Goal: Check status: Check status

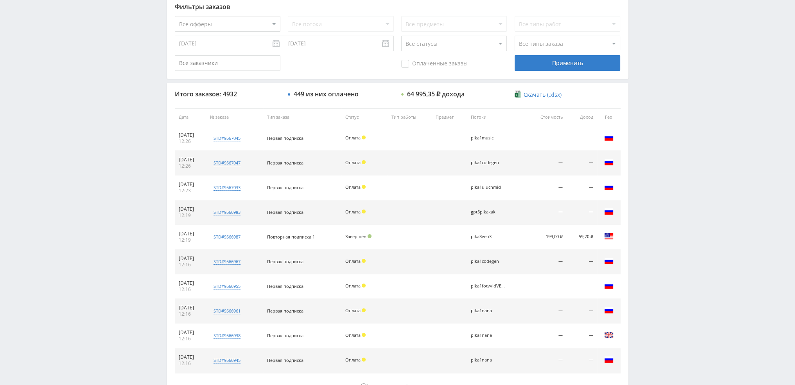
scroll to position [271, 0]
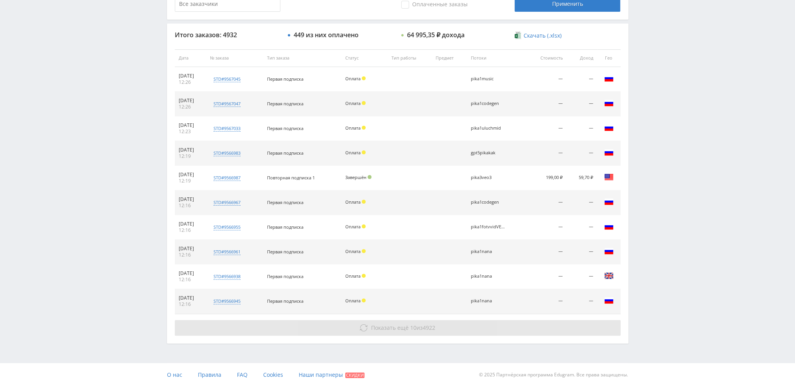
click at [385, 324] on span "Показать ещё" at bounding box center [390, 327] width 38 height 7
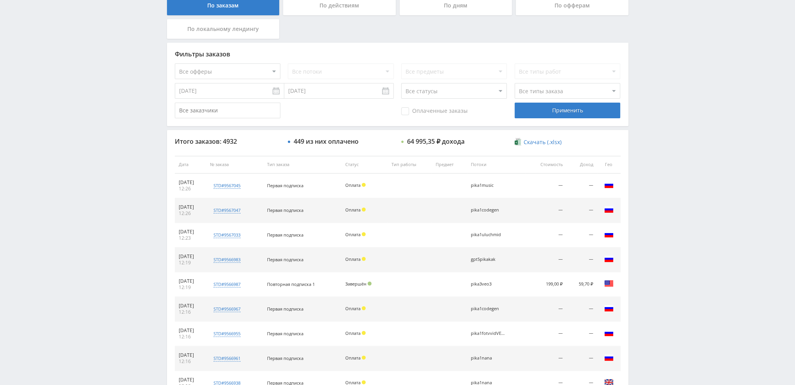
scroll to position [76, 0]
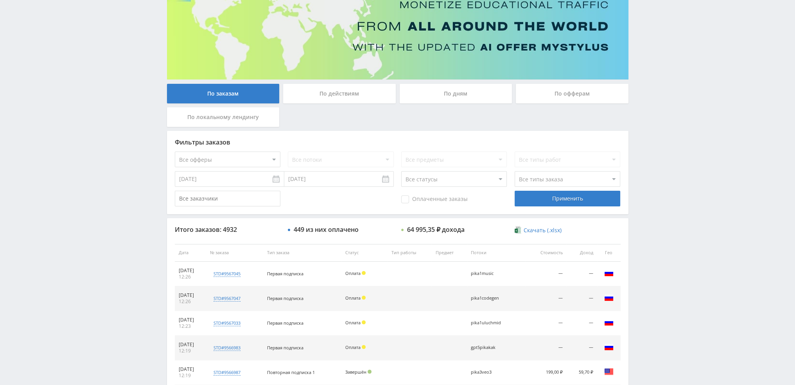
click at [451, 97] on div "По дням" at bounding box center [456, 94] width 113 height 20
click at [0, 0] on input "По дням" at bounding box center [0, 0] width 0 height 0
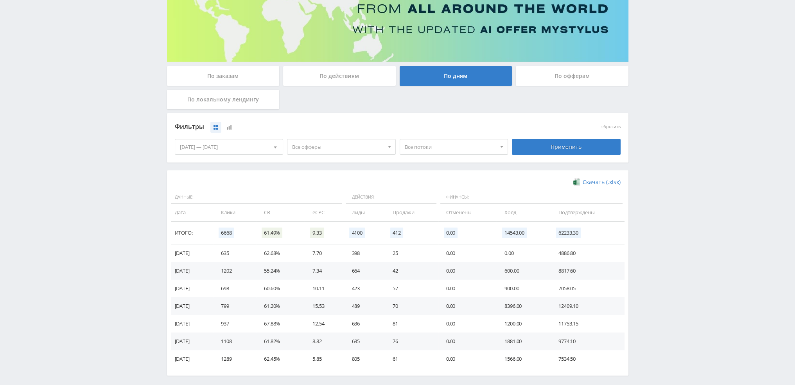
scroll to position [0, 0]
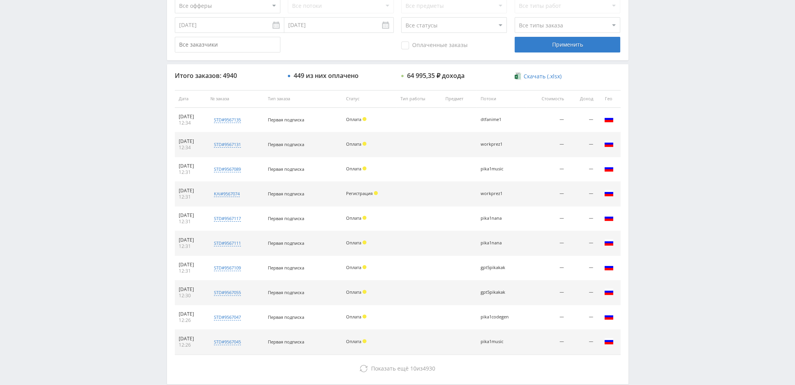
scroll to position [235, 0]
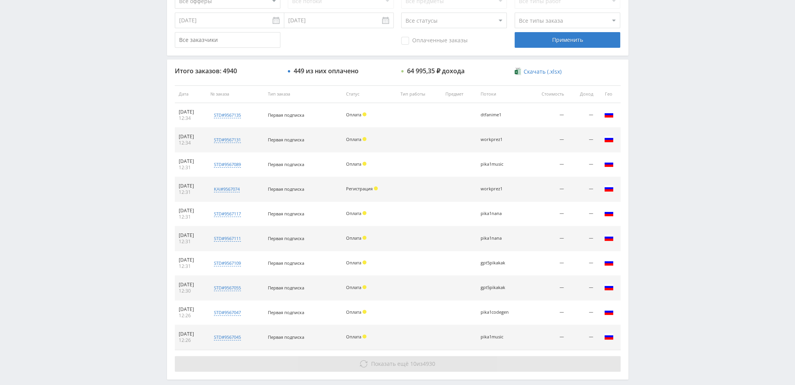
click at [446, 358] on button "Показать ещё 10 из 4930" at bounding box center [398, 364] width 446 height 16
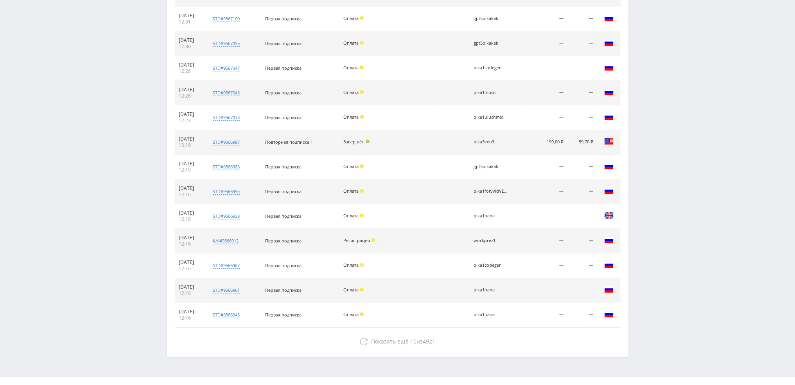
scroll to position [492, 0]
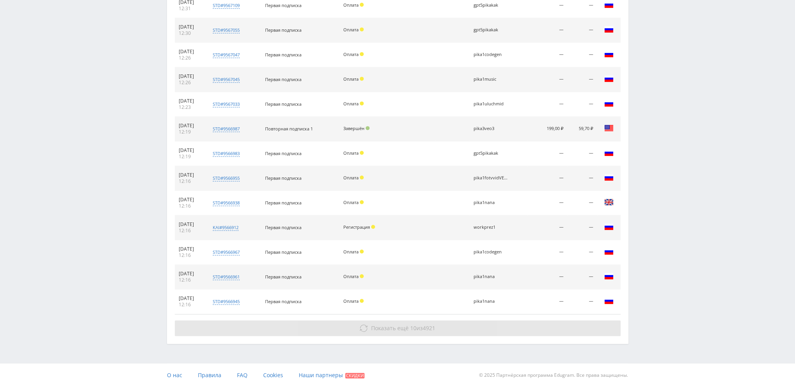
click at [501, 327] on button "Показать ещё 10 из 4921" at bounding box center [398, 328] width 446 height 16
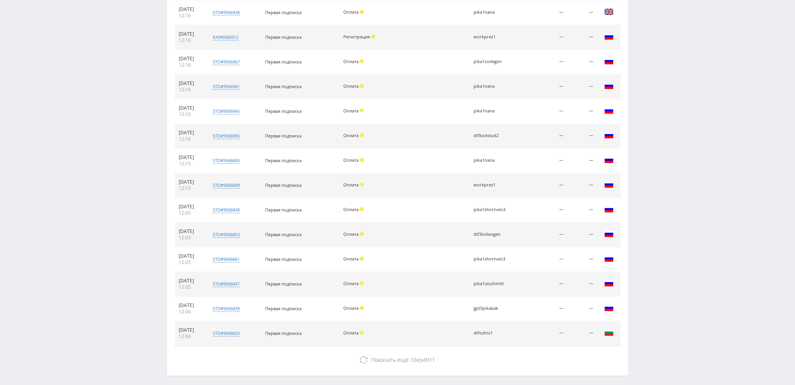
scroll to position [713, 0]
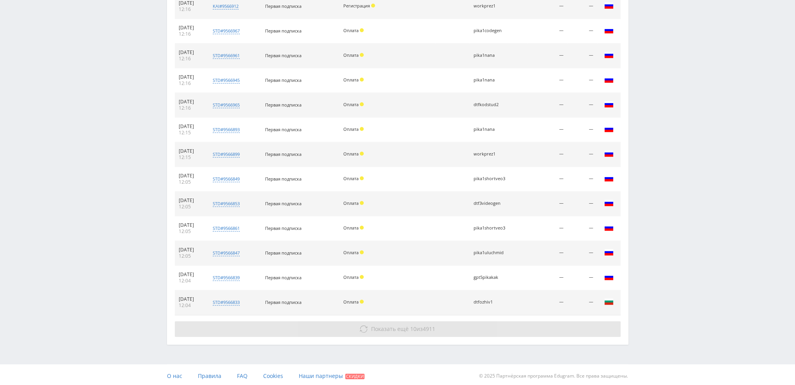
click at [538, 324] on button "Показать ещё 10 из 4911" at bounding box center [398, 329] width 446 height 16
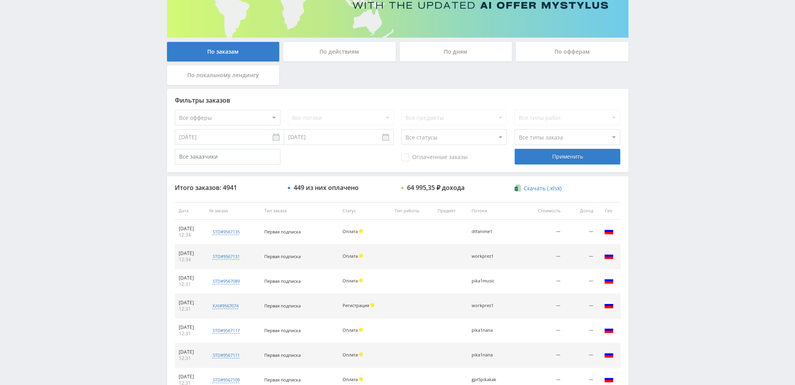
scroll to position [87, 0]
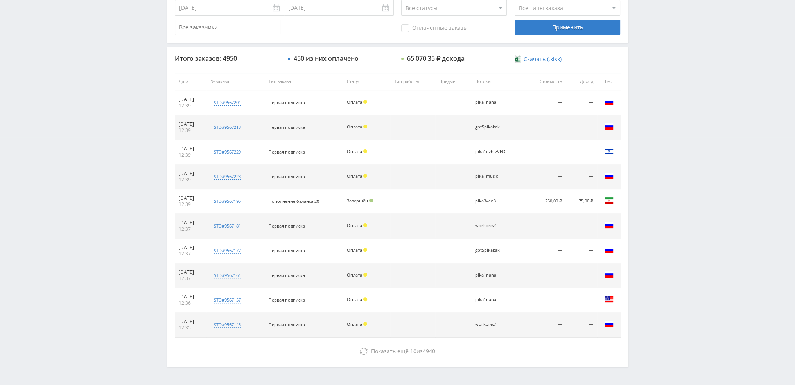
scroll to position [271, 0]
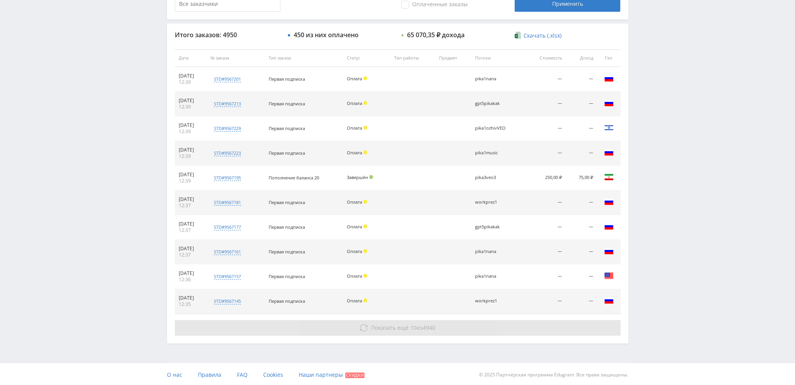
click at [426, 326] on span "4940" at bounding box center [429, 327] width 13 height 7
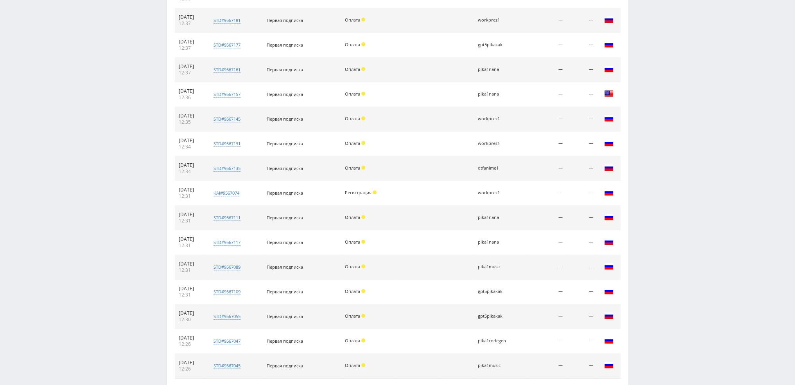
scroll to position [505, 0]
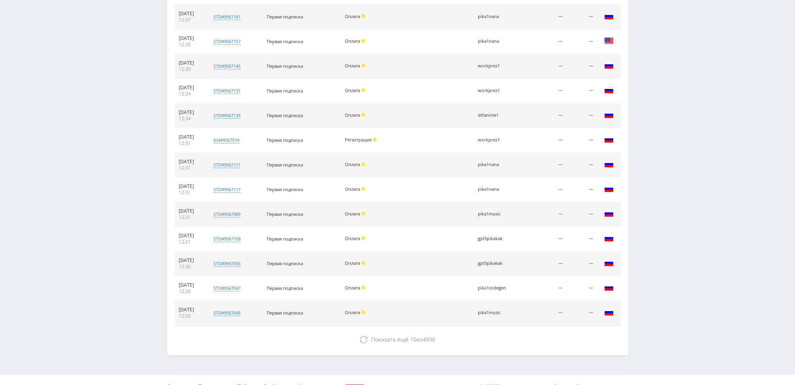
click at [421, 349] on div "Итого заказов: 4950 450 из них оплачено 65 070,35 ₽ дохода Скачать (.xlsx) Дата…" at bounding box center [398, 72] width 462 height 566
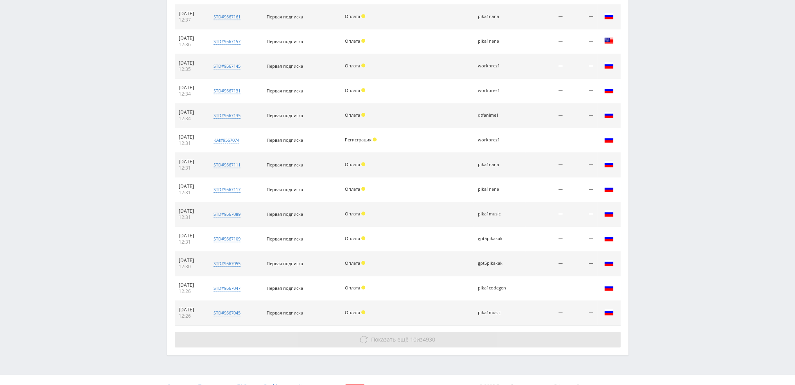
click at [419, 337] on span "Показать ещё 10 из 4930" at bounding box center [403, 338] width 64 height 7
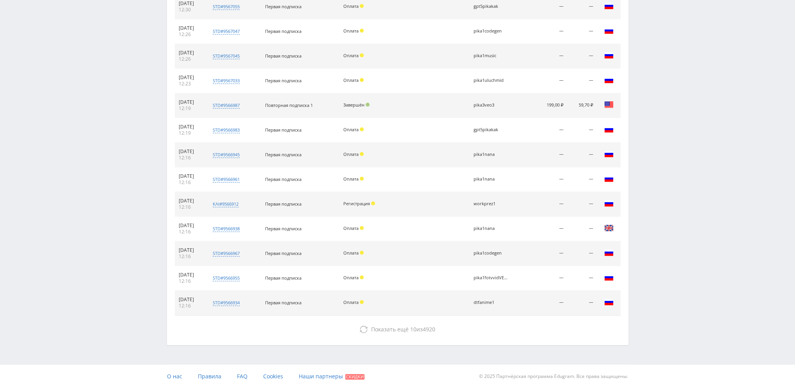
scroll to position [762, 0]
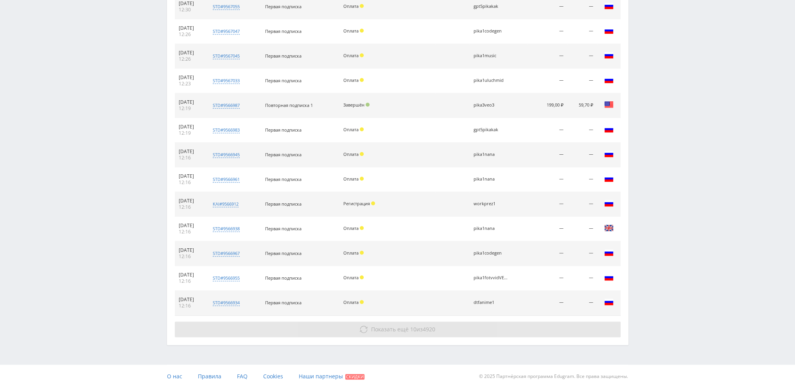
click at [418, 331] on button "Показать ещё 10 из 4920" at bounding box center [398, 329] width 446 height 16
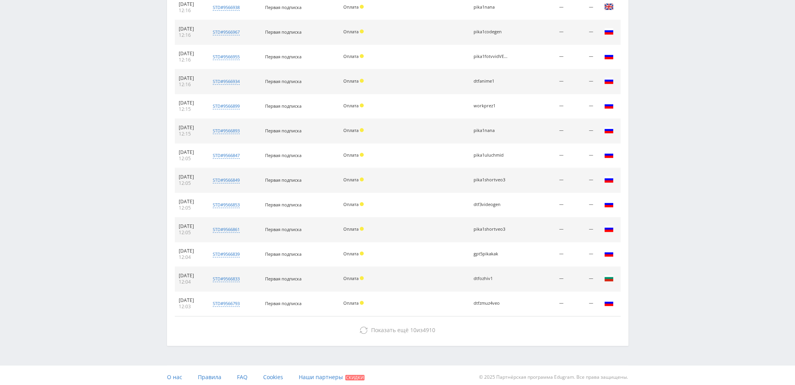
scroll to position [983, 0]
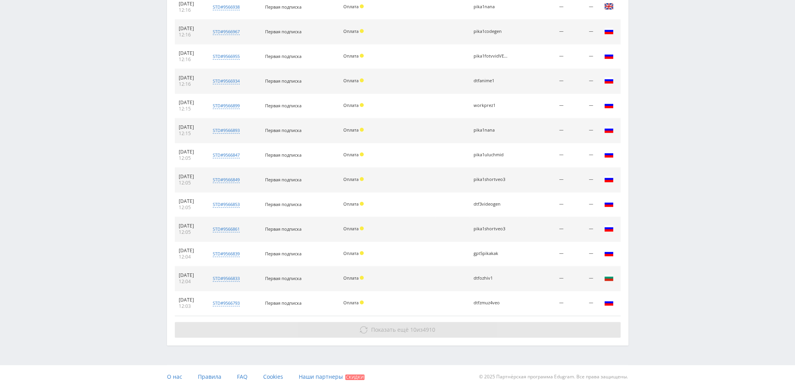
click at [417, 330] on button "Показать ещё 10 из 4910" at bounding box center [398, 330] width 446 height 16
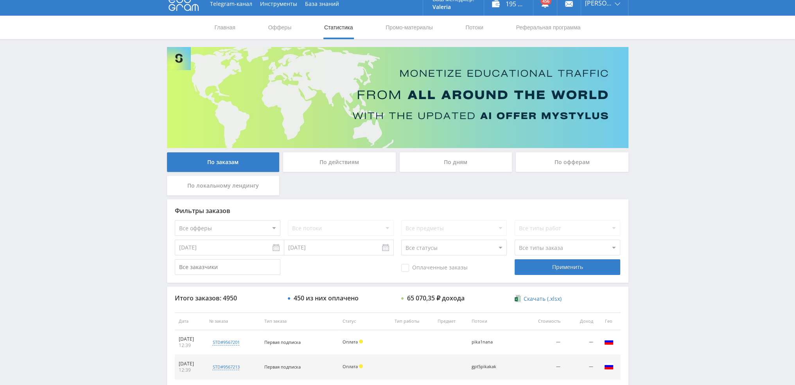
scroll to position [0, 0]
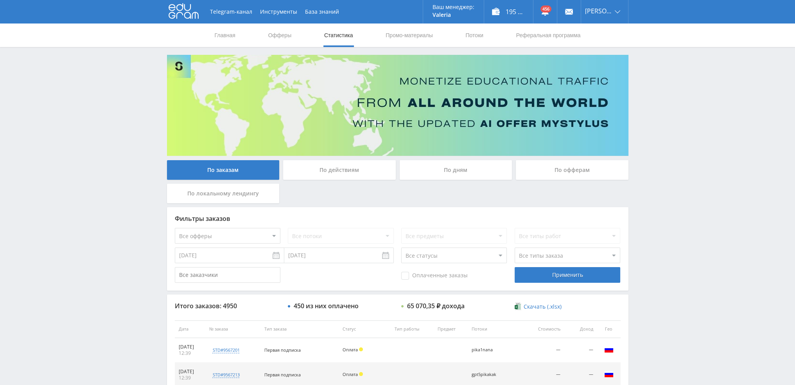
click at [453, 167] on div "По дням" at bounding box center [456, 170] width 113 height 20
click at [0, 0] on input "По дням" at bounding box center [0, 0] width 0 height 0
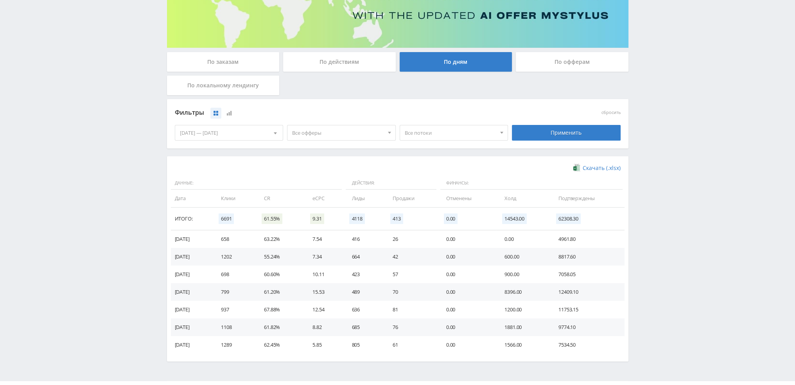
scroll to position [127, 0]
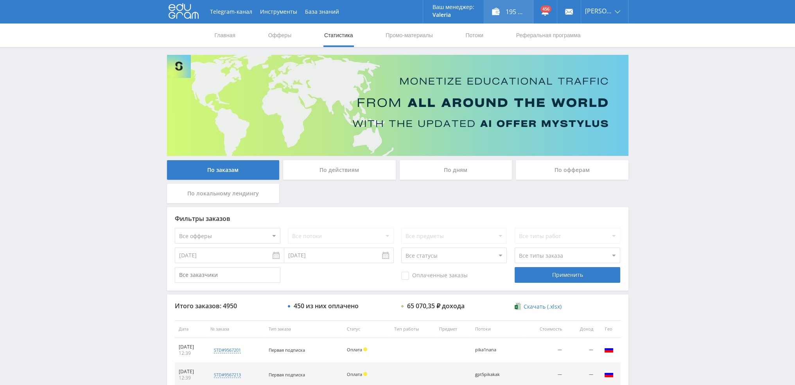
click at [514, 15] on div "195 599,00 ₽" at bounding box center [508, 11] width 49 height 23
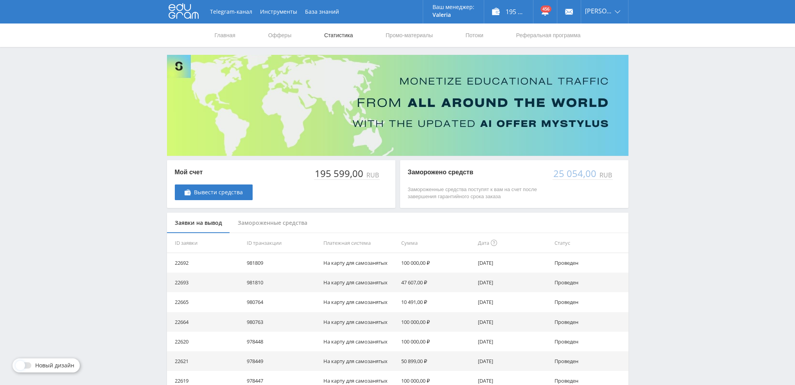
click at [336, 34] on link "Статистика" at bounding box center [339, 34] width 31 height 23
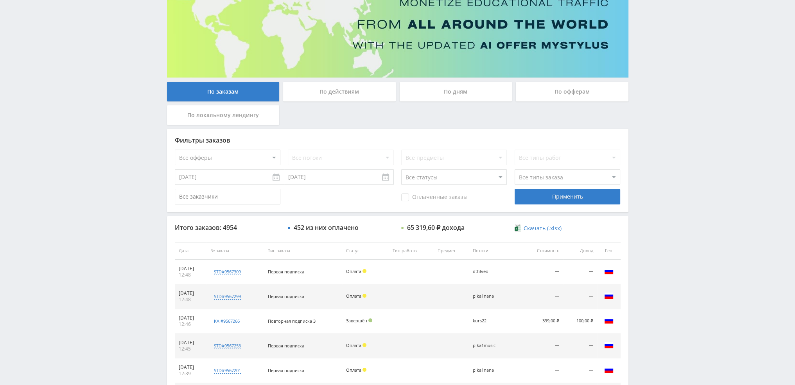
scroll to position [36, 0]
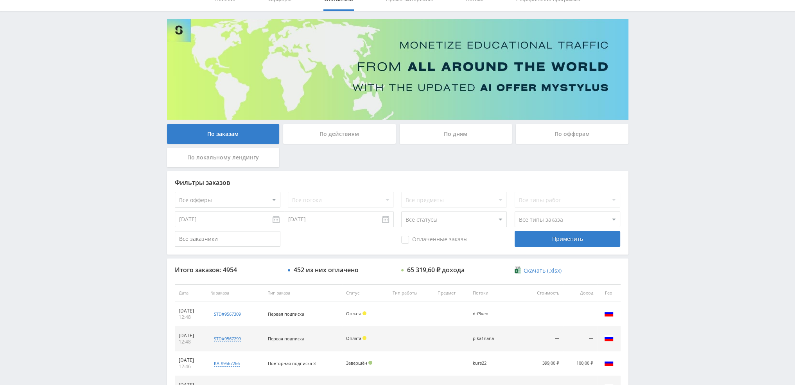
click at [477, 130] on div "По дням" at bounding box center [456, 134] width 113 height 20
click at [0, 0] on input "По дням" at bounding box center [0, 0] width 0 height 0
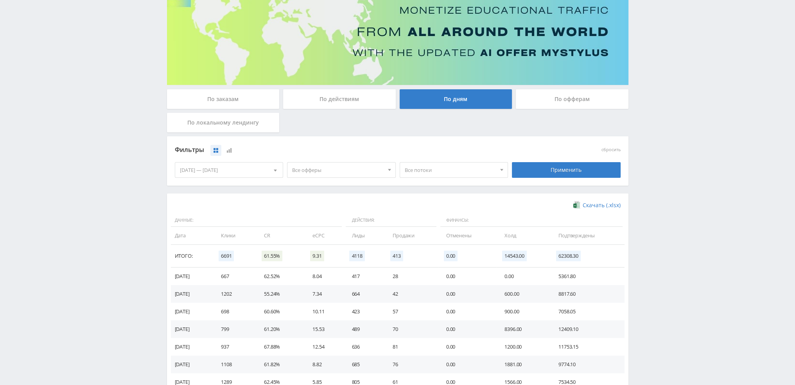
scroll to position [117, 0]
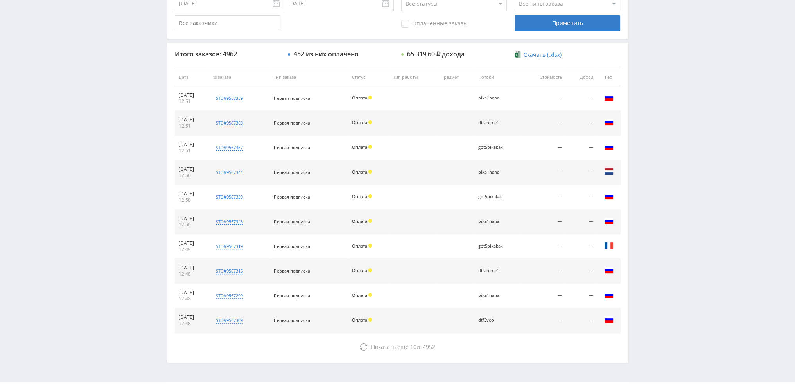
scroll to position [271, 0]
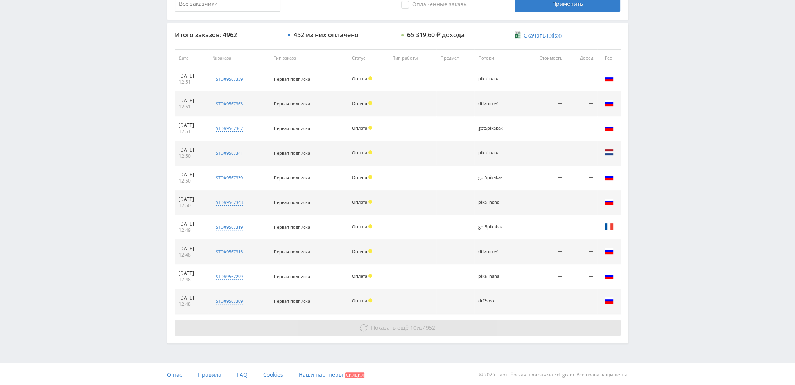
click at [459, 322] on button "Показать ещё 10 из 4952" at bounding box center [398, 328] width 446 height 16
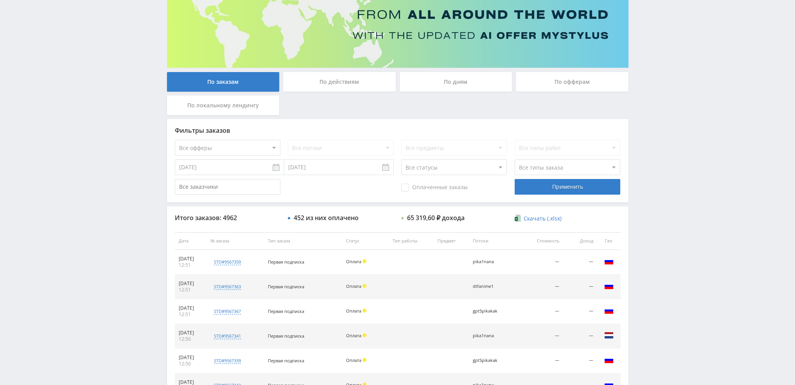
scroll to position [0, 0]
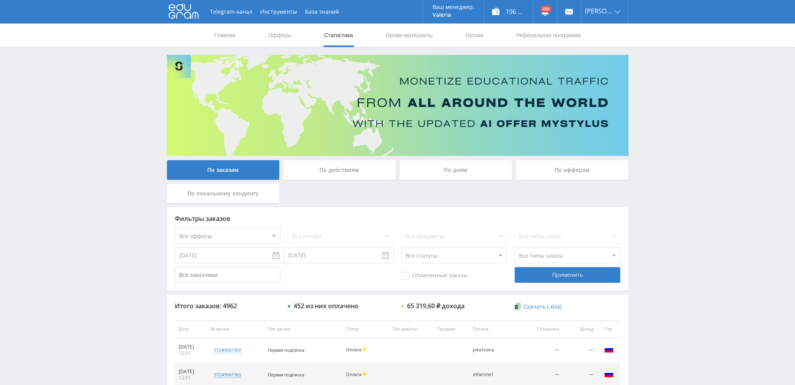
click at [448, 175] on div "По дням" at bounding box center [456, 170] width 113 height 20
click at [0, 0] on input "По дням" at bounding box center [0, 0] width 0 height 0
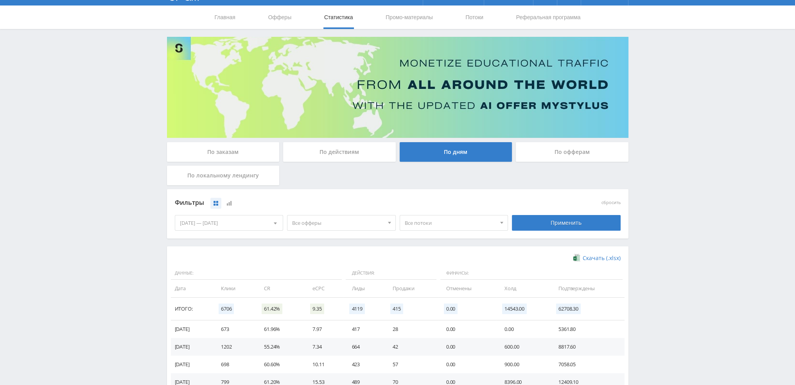
scroll to position [117, 0]
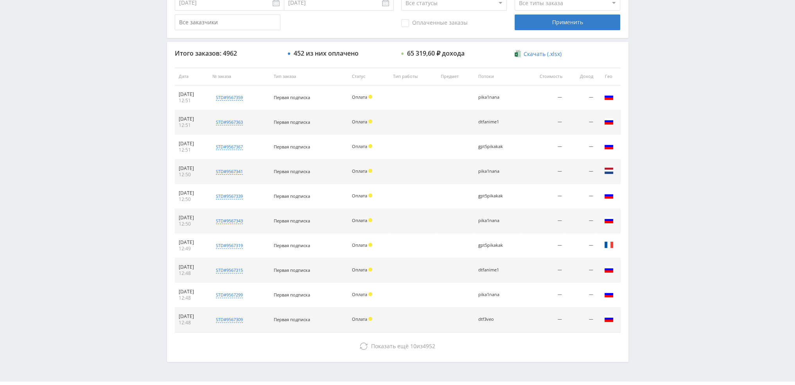
scroll to position [271, 0]
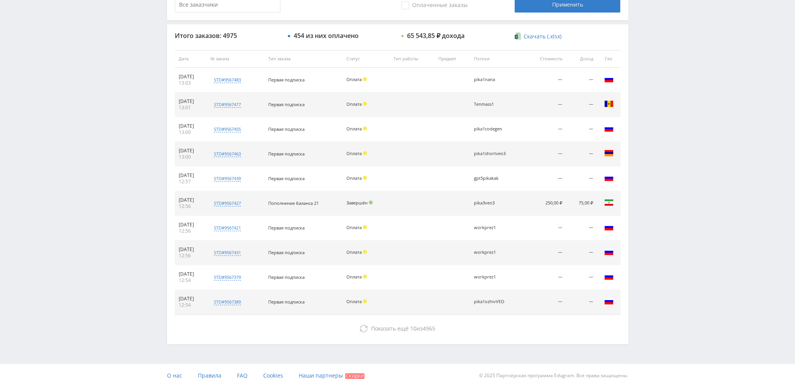
scroll to position [271, 0]
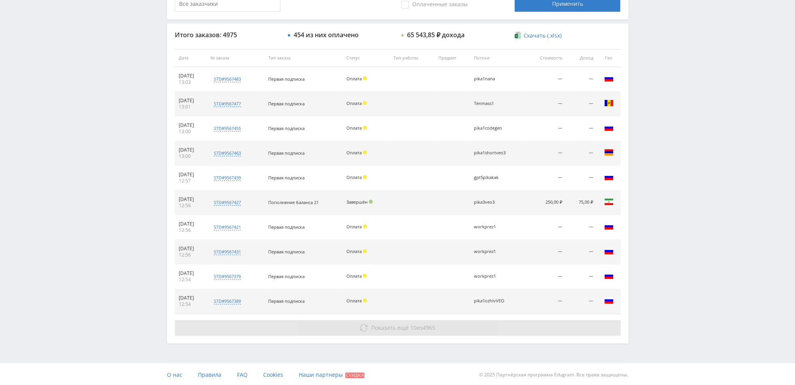
click at [405, 325] on span "Показать ещё" at bounding box center [390, 327] width 38 height 7
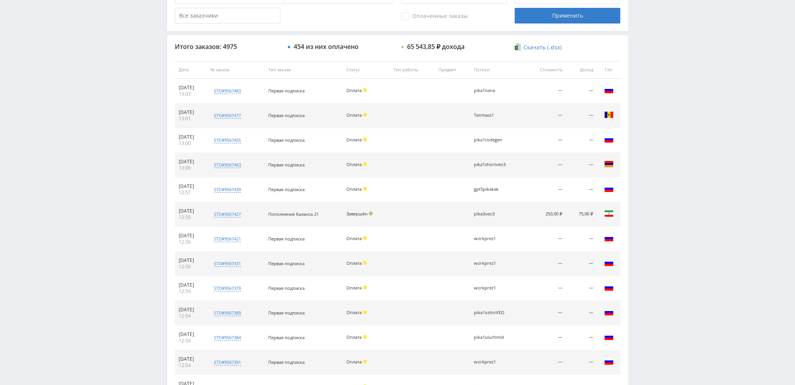
scroll to position [218, 0]
